Goal: Task Accomplishment & Management: Use online tool/utility

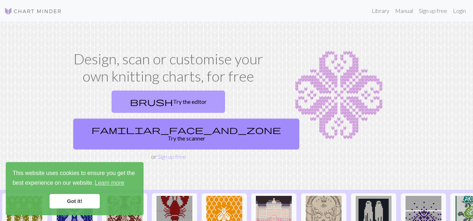
click at [126, 104] on link "brush Try the editor" at bounding box center [168, 101] width 113 height 22
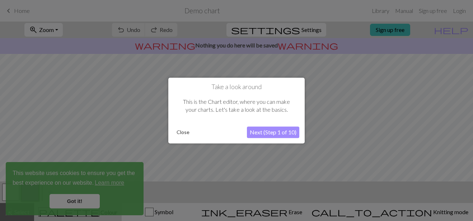
click at [267, 131] on button "Next (Step 1 of 10)" at bounding box center [273, 131] width 52 height 11
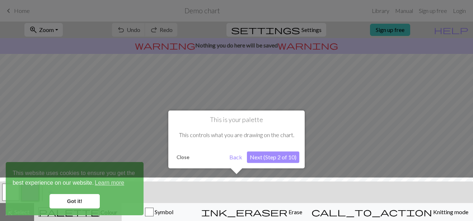
click at [270, 157] on button "Next (Step 2 of 10)" at bounding box center [273, 156] width 52 height 11
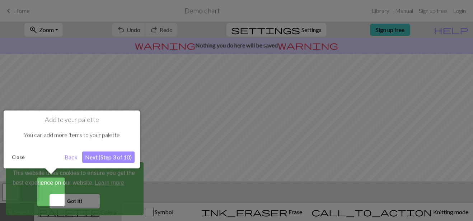
click at [93, 155] on button "Next (Step 3 of 10)" at bounding box center [108, 156] width 52 height 11
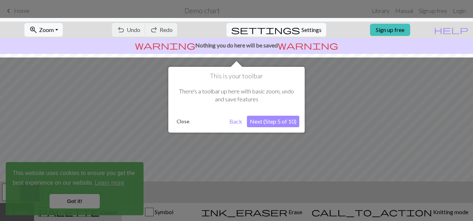
click at [273, 122] on button "Next (Step 5 of 10)" at bounding box center [273, 121] width 52 height 11
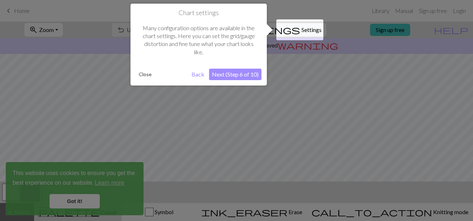
click at [242, 75] on button "Next (Step 6 of 10)" at bounding box center [235, 74] width 52 height 11
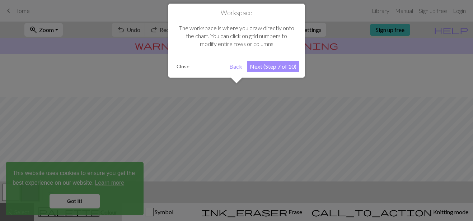
scroll to position [43, 0]
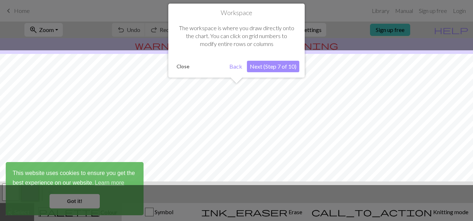
click at [266, 68] on button "Next (Step 7 of 10)" at bounding box center [273, 66] width 52 height 11
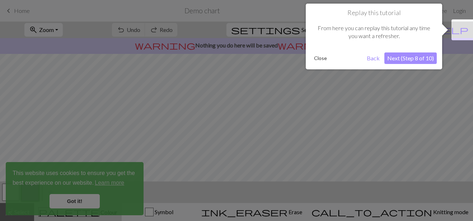
click at [411, 59] on button "Next (Step 8 of 10)" at bounding box center [410, 57] width 52 height 11
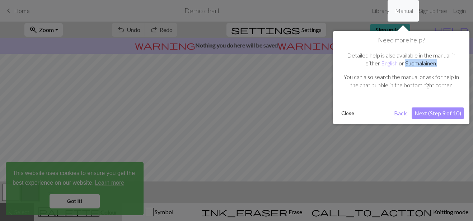
drag, startPoint x: 443, startPoint y: 64, endPoint x: 406, endPoint y: 64, distance: 36.6
click at [406, 64] on p "Detailed help is also available in the manual in either English or Suomalainen ." at bounding box center [401, 59] width 118 height 16
copy p "Suomalainen ."
click at [427, 115] on button "Next (Step 9 of 10)" at bounding box center [438, 112] width 52 height 11
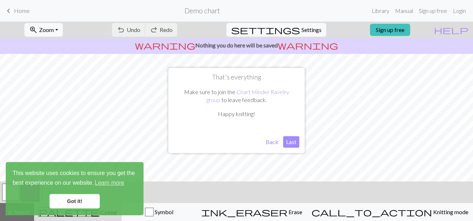
click at [291, 142] on button "Last" at bounding box center [291, 141] width 16 height 11
click at [65, 202] on link "Got it!" at bounding box center [75, 201] width 50 height 14
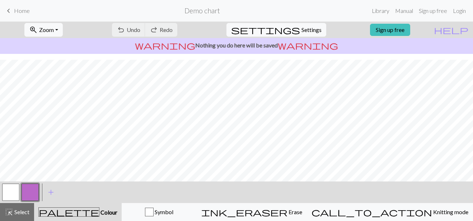
scroll to position [135, 0]
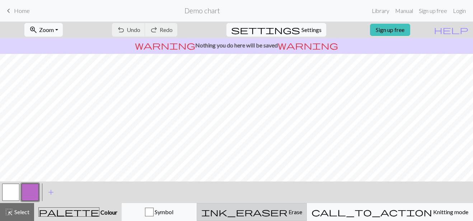
click at [296, 209] on div "ink_eraser Erase Erase" at bounding box center [251, 211] width 101 height 9
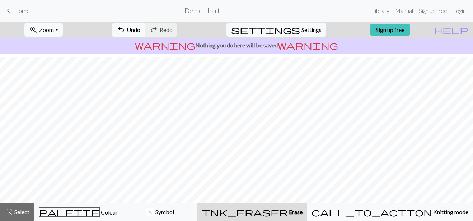
scroll to position [17, 0]
click at [195, 10] on h2 "Demo chart" at bounding box center [202, 10] width 36 height 8
click at [439, 15] on link "Sign up free" at bounding box center [433, 11] width 34 height 14
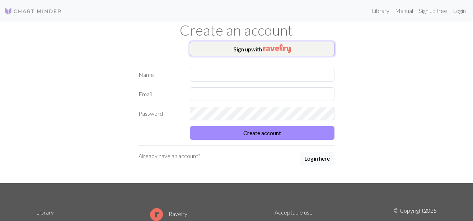
click at [268, 47] on img "button" at bounding box center [277, 48] width 28 height 9
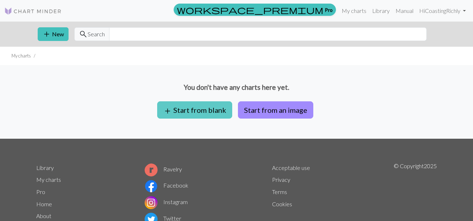
click at [201, 107] on button "add Start from blank" at bounding box center [194, 109] width 75 height 17
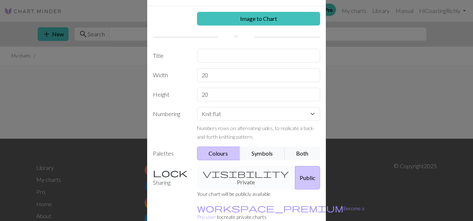
scroll to position [28, 0]
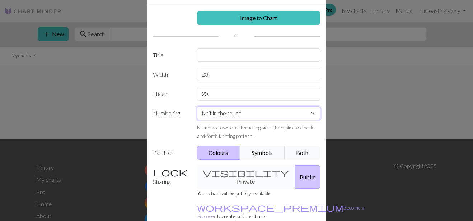
click option "Knit in the round" at bounding box center [0, 0] width 0 height 0
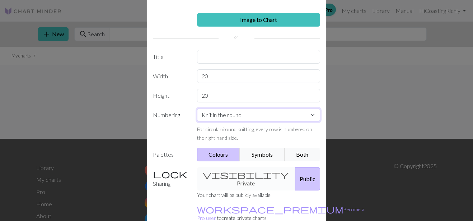
scroll to position [18, 0]
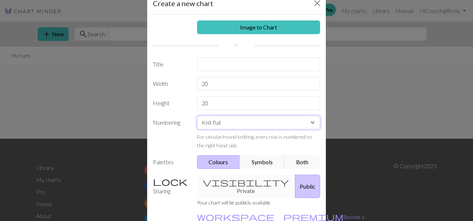
click option "Knit flat" at bounding box center [0, 0] width 0 height 0
select select "round"
click option "Knit in the round" at bounding box center [0, 0] width 0 height 0
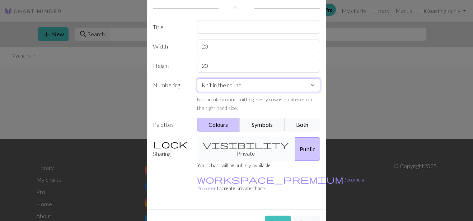
scroll to position [49, 0]
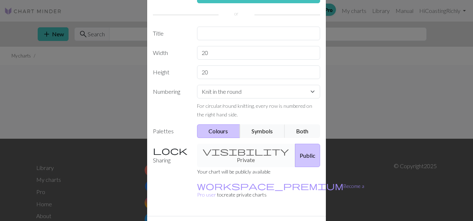
click at [239, 151] on div "visibility Private Public" at bounding box center [259, 155] width 132 height 23
click at [238, 150] on div "visibility Private Public" at bounding box center [259, 155] width 132 height 23
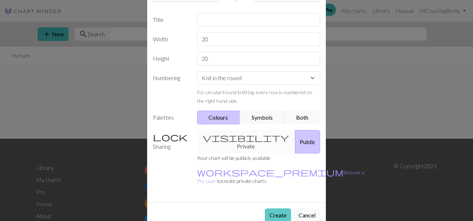
click at [276, 208] on button "Create" at bounding box center [278, 215] width 26 height 14
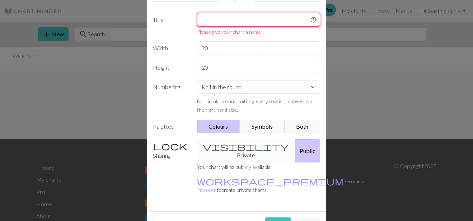
click at [239, 21] on input "text" at bounding box center [258, 20] width 123 height 14
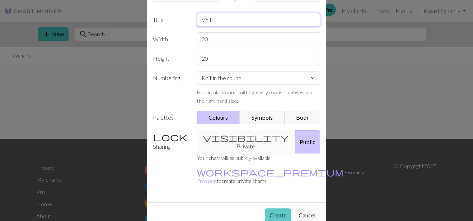
type input "VY FI"
click at [277, 208] on button "Create" at bounding box center [278, 215] width 26 height 14
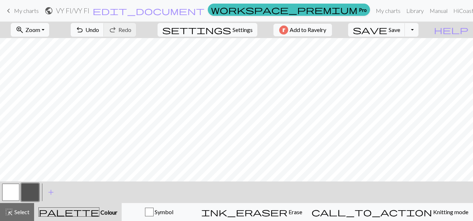
click at [27, 193] on button "button" at bounding box center [30, 191] width 17 height 17
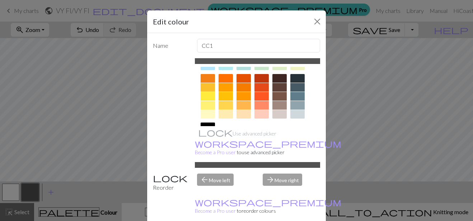
scroll to position [96, 0]
click at [296, 76] on div at bounding box center [297, 77] width 14 height 9
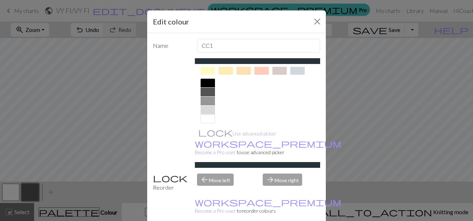
scroll to position [145, 0]
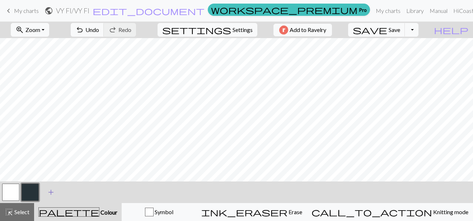
click at [48, 192] on span "add" at bounding box center [51, 192] width 9 height 10
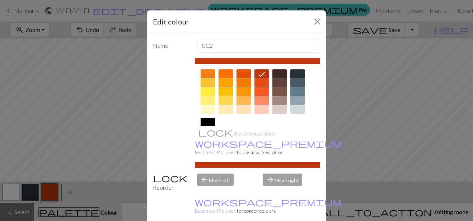
scroll to position [100, 0]
click at [281, 99] on div at bounding box center [279, 100] width 14 height 9
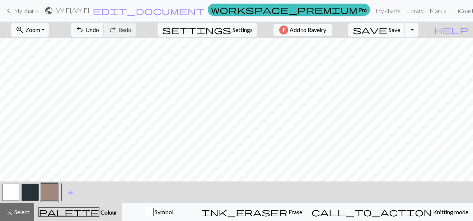
click at [27, 193] on button "button" at bounding box center [30, 191] width 17 height 17
click at [27, 191] on button "button" at bounding box center [30, 191] width 17 height 17
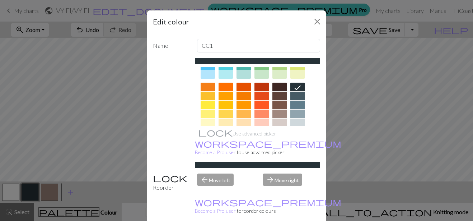
scroll to position [87, 0]
click at [298, 94] on div at bounding box center [297, 95] width 14 height 9
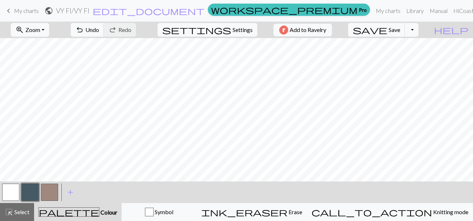
click at [27, 188] on button "button" at bounding box center [30, 191] width 17 height 17
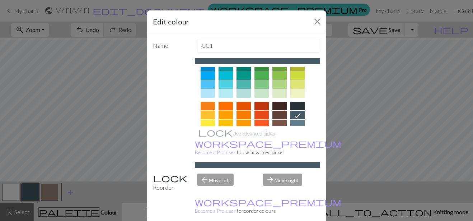
scroll to position [69, 0]
click at [299, 106] on div at bounding box center [297, 105] width 14 height 9
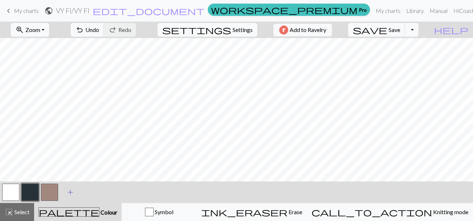
click at [70, 192] on span "add" at bounding box center [70, 192] width 9 height 10
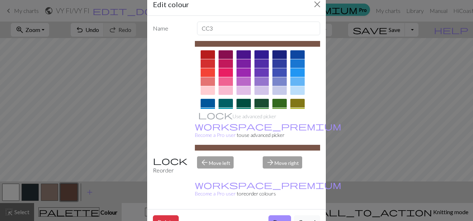
scroll to position [4, 0]
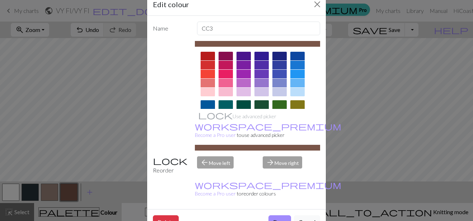
click at [210, 92] on div at bounding box center [208, 92] width 14 height 9
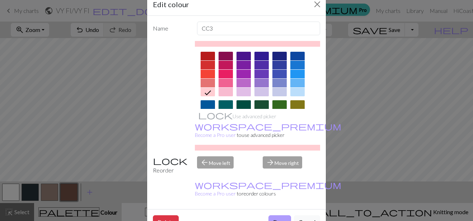
click at [276, 215] on button "Done" at bounding box center [279, 222] width 23 height 14
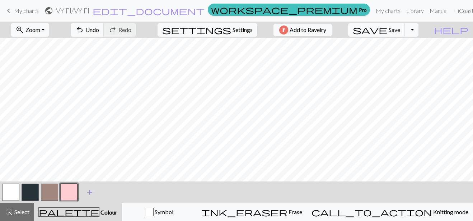
click at [90, 191] on span "add" at bounding box center [89, 192] width 9 height 10
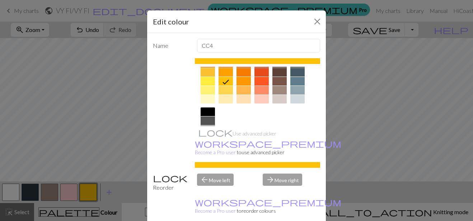
scroll to position [111, 0]
click at [299, 90] on div at bounding box center [297, 89] width 14 height 9
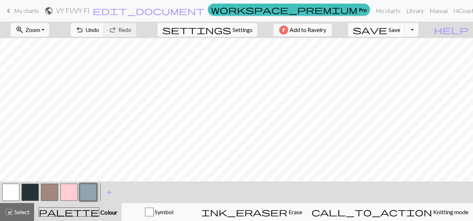
click at [66, 191] on button "button" at bounding box center [68, 191] width 17 height 17
click at [66, 193] on button "button" at bounding box center [68, 191] width 17 height 17
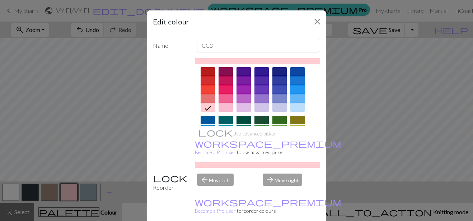
scroll to position [6, 0]
click at [244, 109] on div at bounding box center [243, 107] width 14 height 9
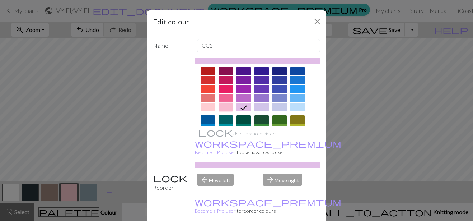
click at [229, 108] on div at bounding box center [226, 107] width 14 height 9
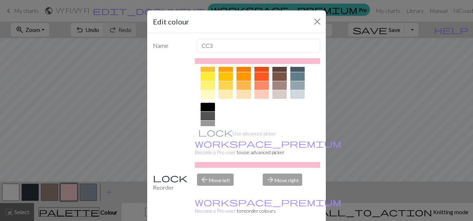
scroll to position [127, 0]
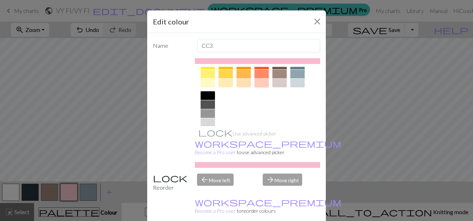
click at [259, 84] on div at bounding box center [261, 83] width 14 height 9
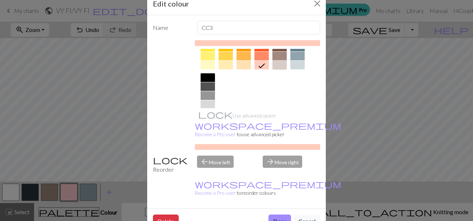
click at [278, 66] on div at bounding box center [279, 65] width 14 height 9
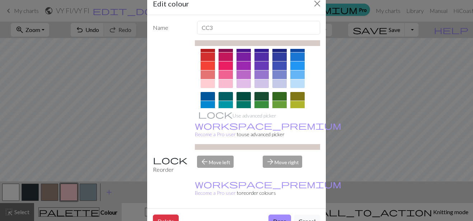
scroll to position [11, 0]
click at [262, 84] on div at bounding box center [261, 83] width 14 height 9
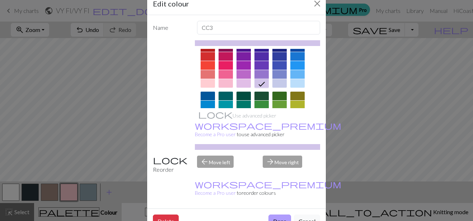
click at [277, 214] on button "Done" at bounding box center [279, 221] width 23 height 14
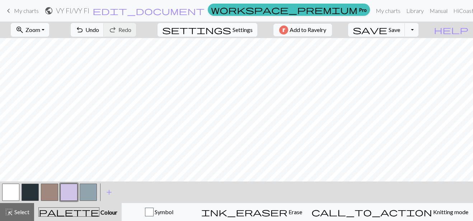
click at [233, 31] on span "Settings" at bounding box center [243, 29] width 20 height 9
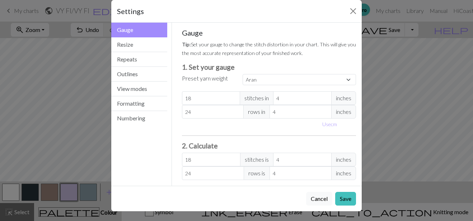
scroll to position [11, 0]
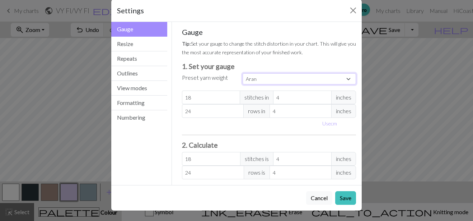
select select "lace"
click option "Lace" at bounding box center [0, 0] width 0 height 0
type input "32"
type input "40"
type input "32"
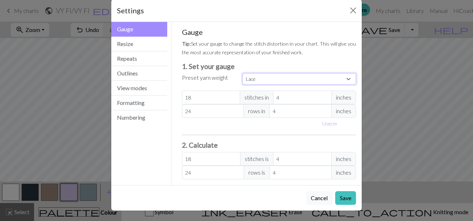
type input "40"
type input "3"
type input "42.67"
click at [326, 99] on input "3" at bounding box center [302, 97] width 58 height 14
type input "2"
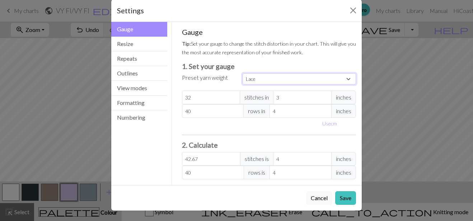
type input "64"
click at [326, 99] on input "2" at bounding box center [302, 97] width 58 height 14
type input "1"
type input "128"
type input "1"
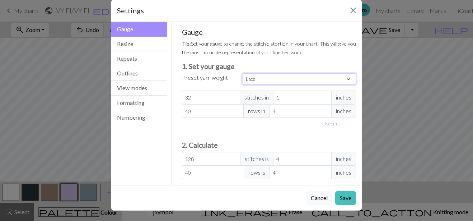
click at [325, 99] on input "1" at bounding box center [302, 97] width 58 height 14
click at [326, 114] on input "4" at bounding box center [300, 111] width 62 height 14
type input "3"
type input "53.33"
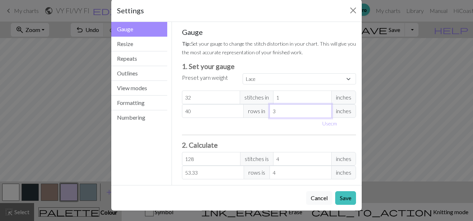
click at [325, 111] on input "3" at bounding box center [300, 111] width 62 height 14
type input "2"
type input "80"
click at [325, 111] on input "2" at bounding box center [300, 111] width 62 height 14
type input "1"
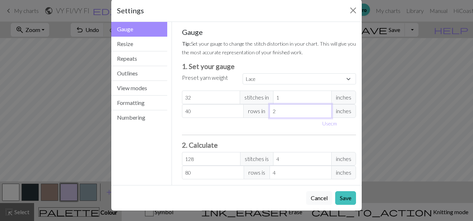
type input "160"
type input "1"
click at [325, 111] on input "1" at bounding box center [300, 111] width 62 height 14
drag, startPoint x: 197, startPoint y: 98, endPoint x: 170, endPoint y: 98, distance: 26.9
click at [182, 98] on input "32" at bounding box center [211, 97] width 58 height 14
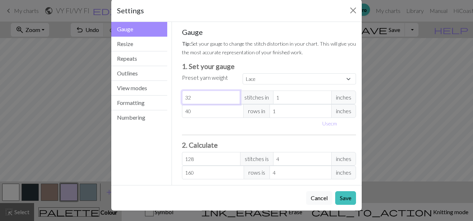
type input "1"
type input "4"
type input "12"
type input "48"
type input "12"
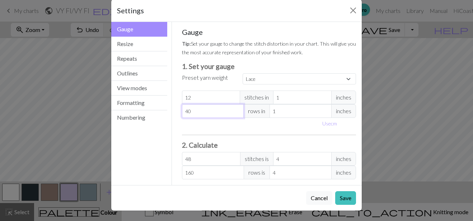
drag, startPoint x: 194, startPoint y: 111, endPoint x: 169, endPoint y: 110, distance: 24.8
click at [182, 110] on input "40" at bounding box center [213, 111] width 62 height 14
type input "1"
type input "4"
type input "15"
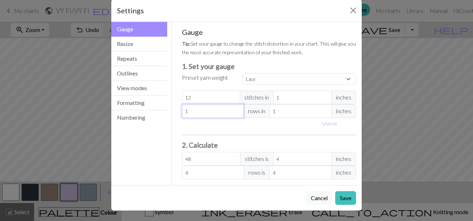
type input "60"
type input "15"
click at [256, 135] on div "Gauge Tip: Set your gauge to change the stitch distortion in your chart. This w…" at bounding box center [269, 103] width 174 height 151
click at [124, 43] on button "Resize" at bounding box center [139, 44] width 56 height 15
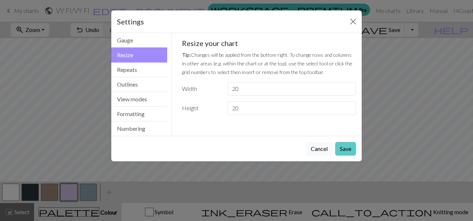
click at [345, 147] on button "Save" at bounding box center [345, 149] width 21 height 14
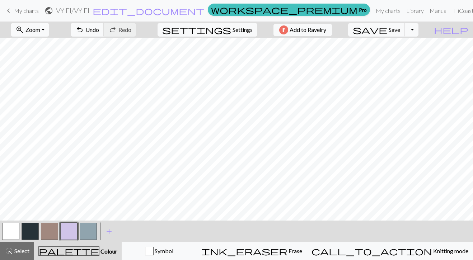
click at [70, 220] on button "button" at bounding box center [68, 231] width 17 height 17
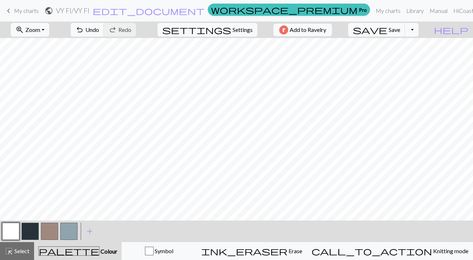
click at [67, 220] on button "button" at bounding box center [68, 231] width 17 height 17
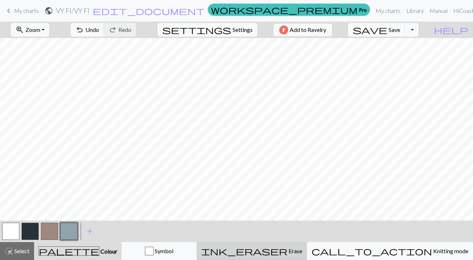
click at [302, 220] on span "Erase" at bounding box center [294, 251] width 15 height 7
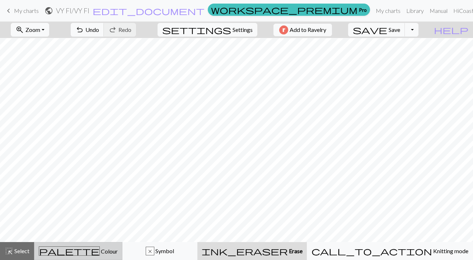
click at [81, 220] on span "palette" at bounding box center [69, 251] width 60 height 10
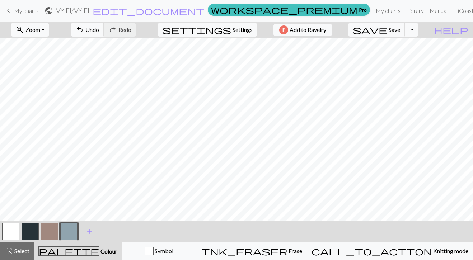
click at [70, 220] on button "button" at bounding box center [68, 231] width 17 height 17
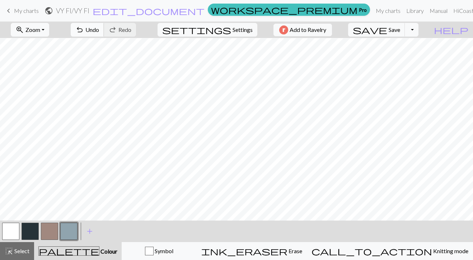
click at [99, 29] on span "Undo" at bounding box center [92, 29] width 14 height 7
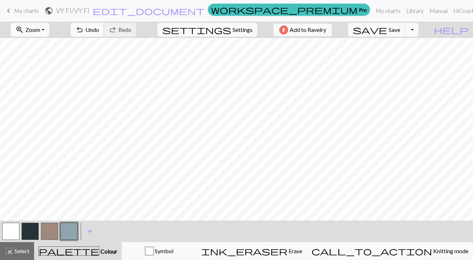
click at [99, 29] on span "Undo" at bounding box center [92, 29] width 14 height 7
click at [70, 220] on button "button" at bounding box center [68, 231] width 17 height 17
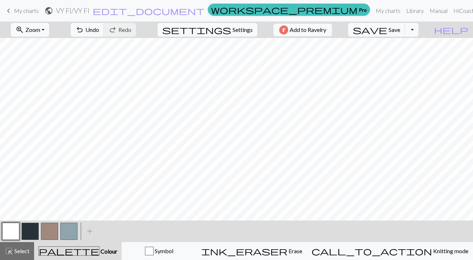
click at [67, 220] on button "button" at bounding box center [68, 231] width 17 height 17
click at [32, 220] on button "button" at bounding box center [30, 231] width 17 height 17
click at [99, 27] on span "Undo" at bounding box center [92, 29] width 14 height 7
click at [46, 220] on button "button" at bounding box center [49, 231] width 17 height 17
click at [49, 220] on button "button" at bounding box center [49, 231] width 17 height 17
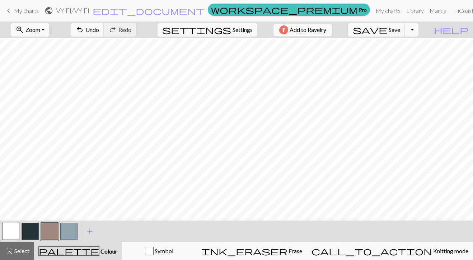
click at [9, 220] on button "button" at bounding box center [10, 231] width 17 height 17
click at [53, 220] on button "button" at bounding box center [49, 231] width 17 height 17
click at [46, 220] on button "button" at bounding box center [49, 231] width 17 height 17
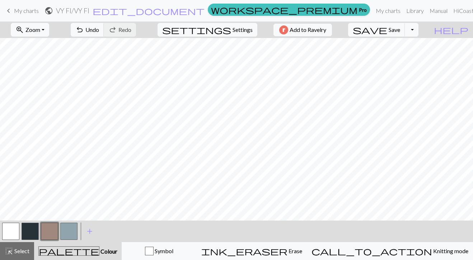
click at [28, 220] on button "button" at bounding box center [30, 231] width 17 height 17
click at [69, 220] on button "button" at bounding box center [68, 231] width 17 height 17
click at [400, 30] on span "Save" at bounding box center [394, 29] width 11 height 7
click at [67, 220] on button "button" at bounding box center [68, 231] width 17 height 17
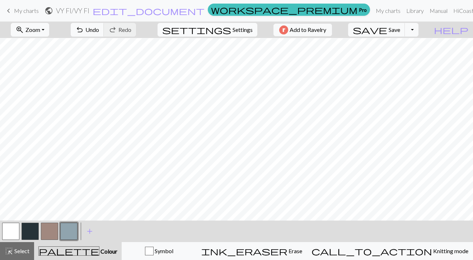
click at [244, 28] on span "Settings" at bounding box center [243, 29] width 20 height 9
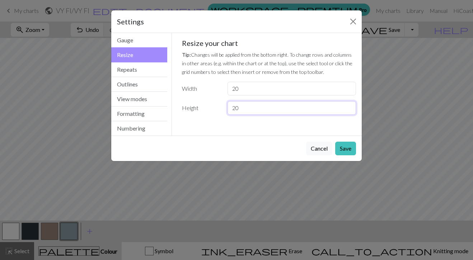
click at [251, 109] on input "20" at bounding box center [292, 108] width 128 height 14
click at [348, 107] on input "21" at bounding box center [292, 108] width 128 height 14
click at [348, 107] on input "22" at bounding box center [292, 108] width 128 height 14
click at [348, 107] on input "23" at bounding box center [292, 108] width 128 height 14
type input "24"
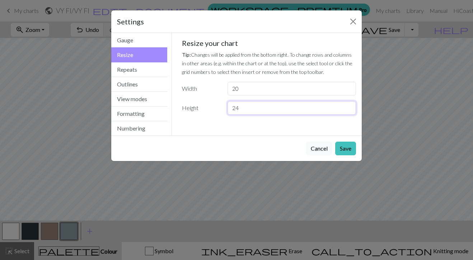
click at [348, 107] on input "24" at bounding box center [292, 108] width 128 height 14
click at [322, 148] on button "Cancel" at bounding box center [319, 149] width 26 height 14
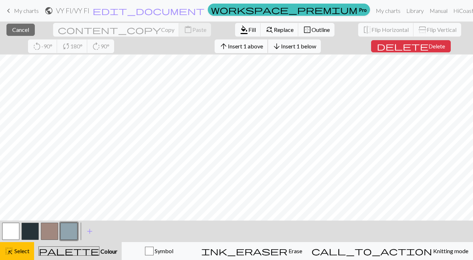
click at [228, 44] on span "Insert 1 above" at bounding box center [245, 46] width 35 height 7
click at [228, 46] on span "Insert 1 above" at bounding box center [245, 46] width 35 height 7
click at [228, 47] on span "Insert 1 above" at bounding box center [245, 46] width 35 height 7
click at [215, 42] on button "arrow_upward Insert 1 above" at bounding box center [241, 46] width 53 height 14
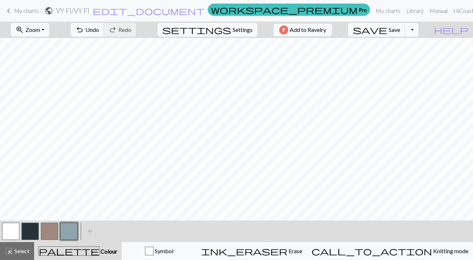
click at [71, 220] on button "button" at bounding box center [68, 231] width 17 height 17
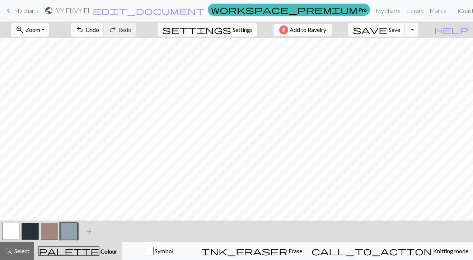
click at [27, 220] on button "button" at bounding box center [30, 231] width 17 height 17
click at [68, 220] on button "button" at bounding box center [68, 231] width 17 height 17
click at [30, 220] on button "button" at bounding box center [30, 231] width 17 height 17
click at [46, 220] on button "button" at bounding box center [49, 231] width 17 height 17
